Goal: Task Accomplishment & Management: Complete application form

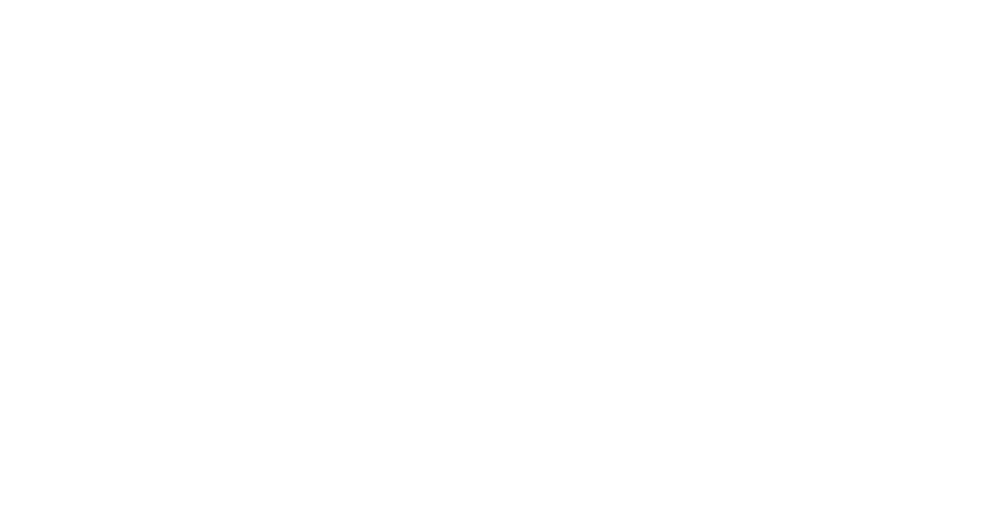
click at [463, 259] on div at bounding box center [496, 260] width 993 height 521
drag, startPoint x: 232, startPoint y: 22, endPoint x: 193, endPoint y: 21, distance: 39.6
click at [232, 22] on div at bounding box center [496, 260] width 993 height 521
drag, startPoint x: 141, startPoint y: 26, endPoint x: 195, endPoint y: 1, distance: 59.5
click at [163, 24] on div at bounding box center [496, 260] width 993 height 521
